Goal: Task Accomplishment & Management: Use online tool/utility

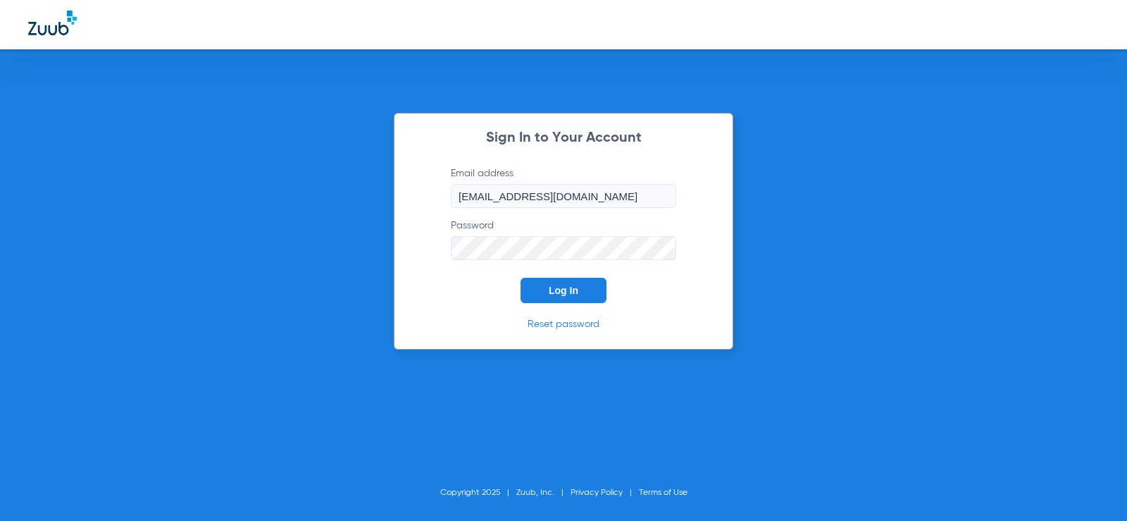
click at [578, 282] on button "Log In" at bounding box center [564, 290] width 86 height 25
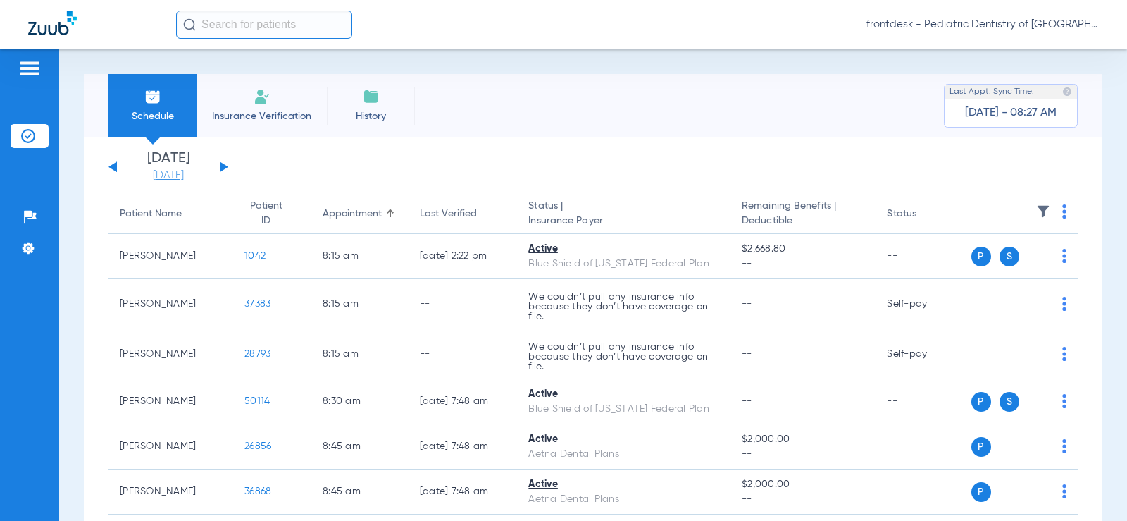
click at [156, 175] on link "[DATE]" at bounding box center [168, 175] width 85 height 14
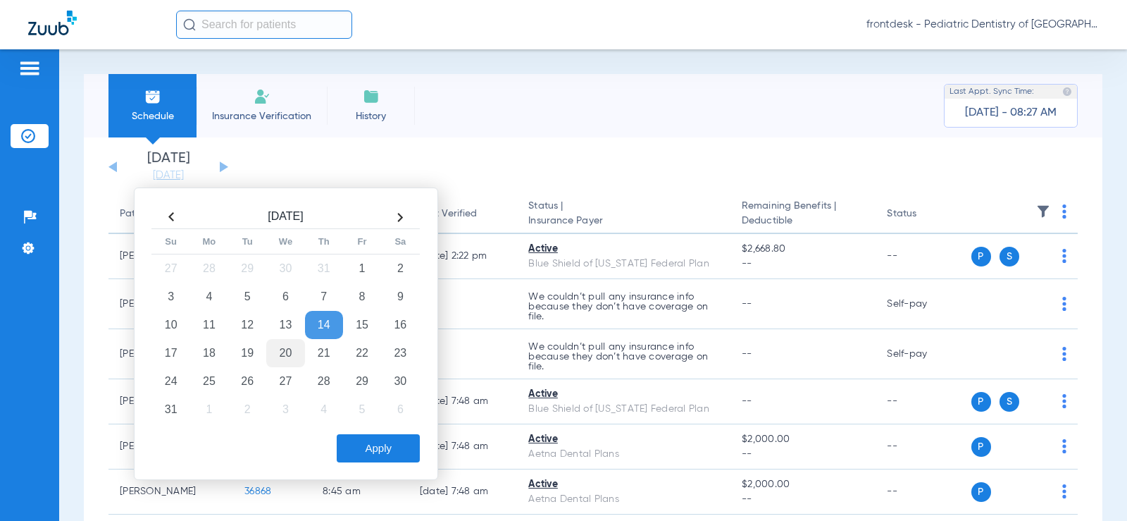
click at [287, 349] on td "20" at bounding box center [285, 353] width 38 height 28
click at [362, 452] on button "Apply" at bounding box center [378, 448] width 83 height 28
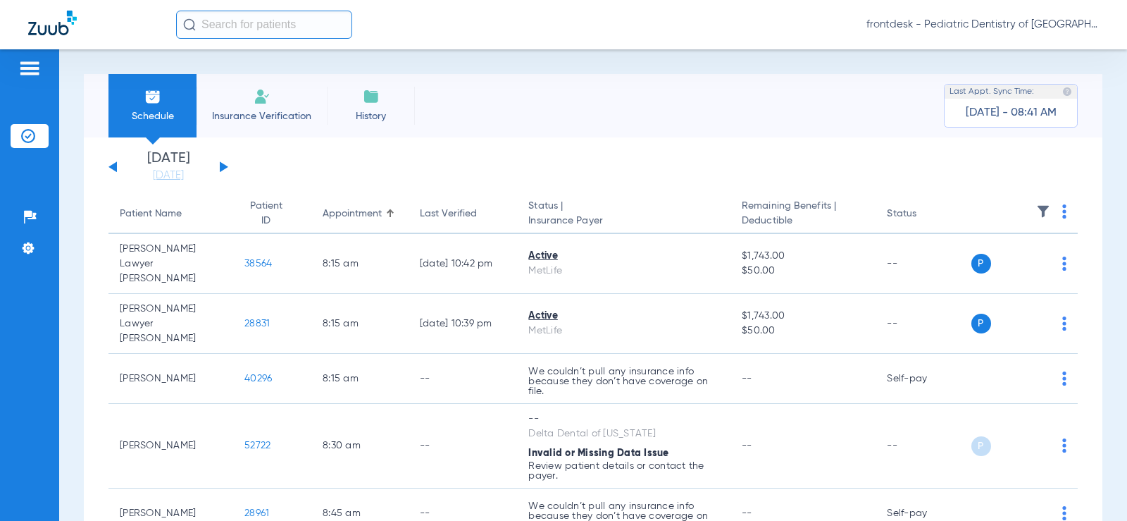
click at [1052, 208] on th at bounding box center [1024, 213] width 107 height 39
click at [1062, 218] on img at bounding box center [1064, 211] width 4 height 14
click at [916, 180] on div at bounding box center [563, 260] width 1127 height 521
click at [223, 158] on div "[DATE] [DATE] [DATE] [DATE] [DATE] [DATE] [DATE] [DATE] [DATE] [DATE] [DATE] [D…" at bounding box center [168, 166] width 120 height 31
click at [222, 168] on button at bounding box center [224, 166] width 8 height 11
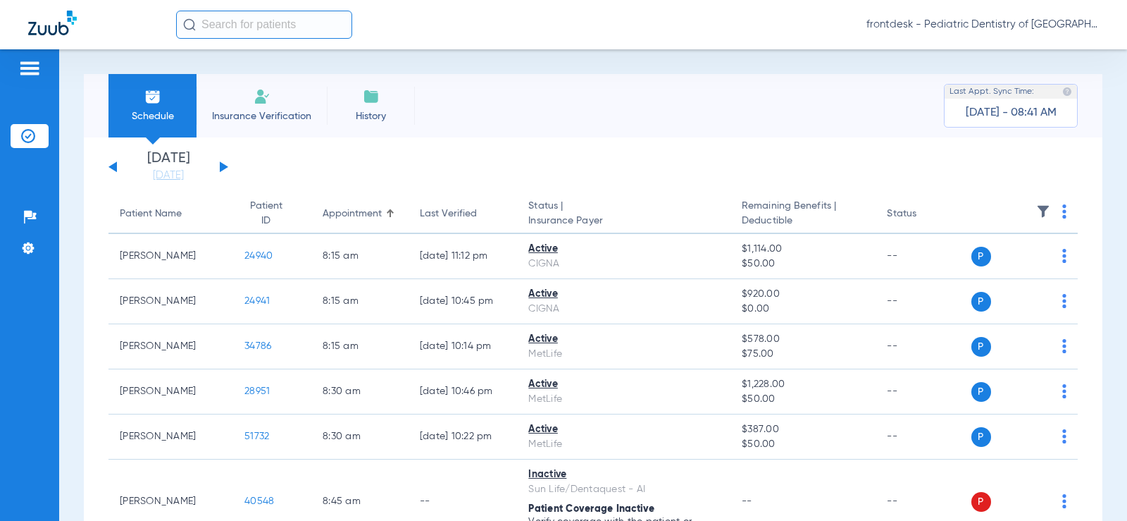
click at [1062, 213] on img at bounding box center [1064, 211] width 4 height 14
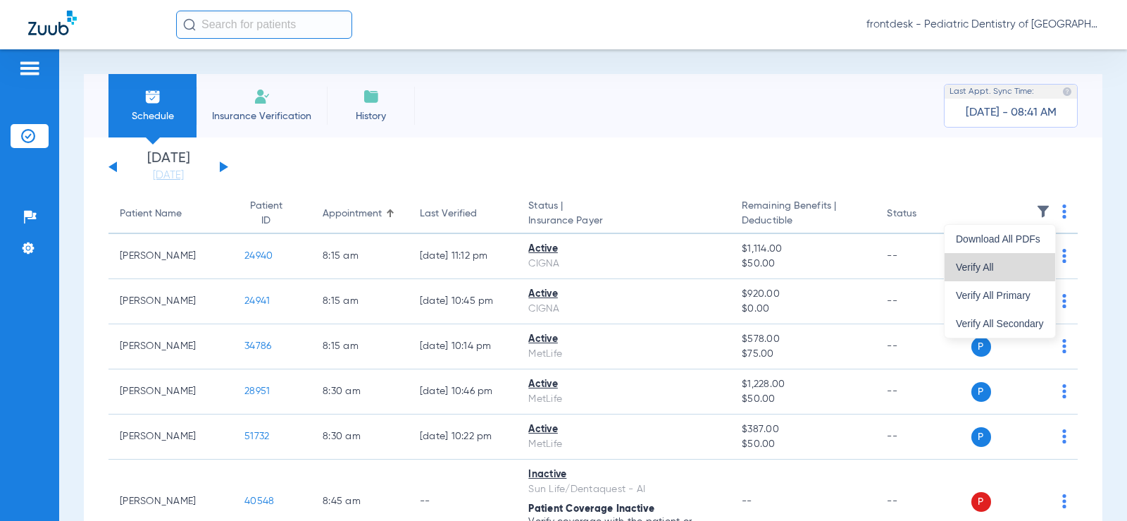
click at [983, 263] on span "Verify All" at bounding box center [1000, 267] width 88 height 10
